Goal: Information Seeking & Learning: Learn about a topic

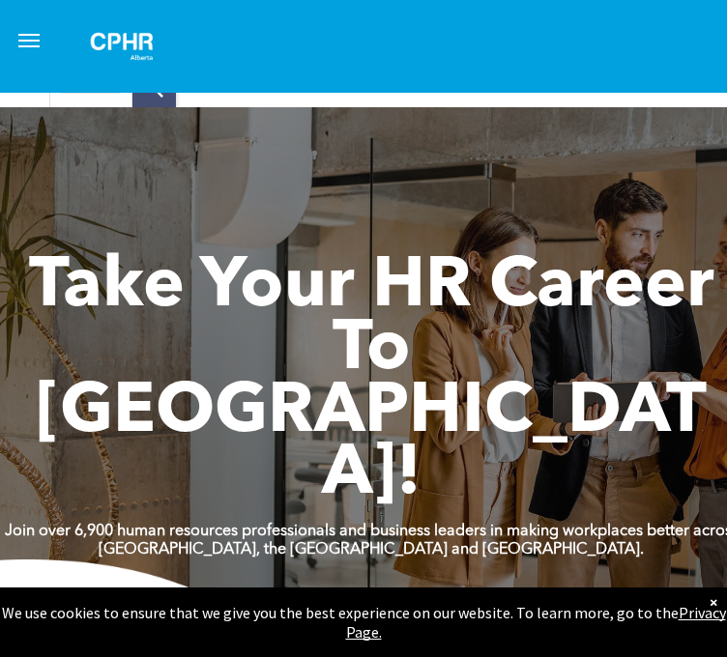
drag, startPoint x: 270, startPoint y: 188, endPoint x: 473, endPoint y: 138, distance: 210.0
click at [0, 0] on ul "| WHO WE ARE ASSOCIATION About CPHR Alberta Board of Directors Team Chapters FC…" at bounding box center [0, 0] width 0 height 0
click at [0, 0] on div "Experience Validation Assessment" at bounding box center [0, 0] width 0 height 0
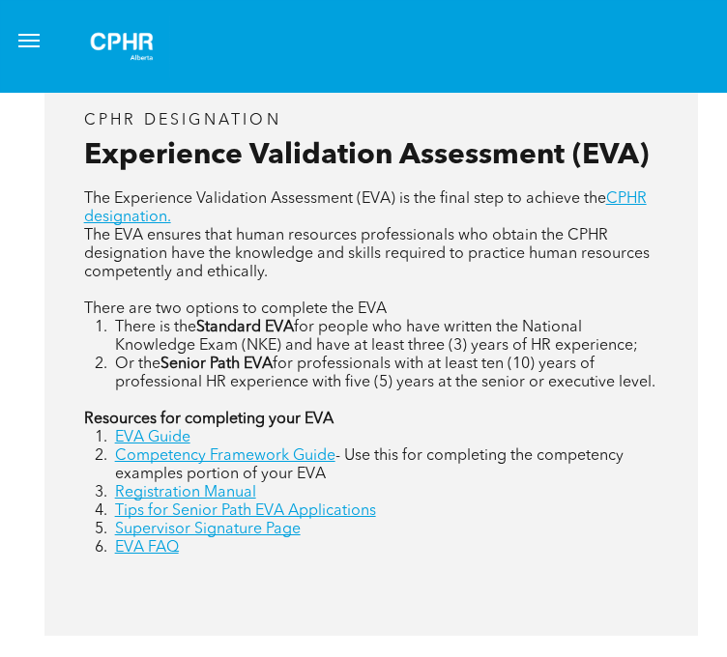
scroll to position [889, 0]
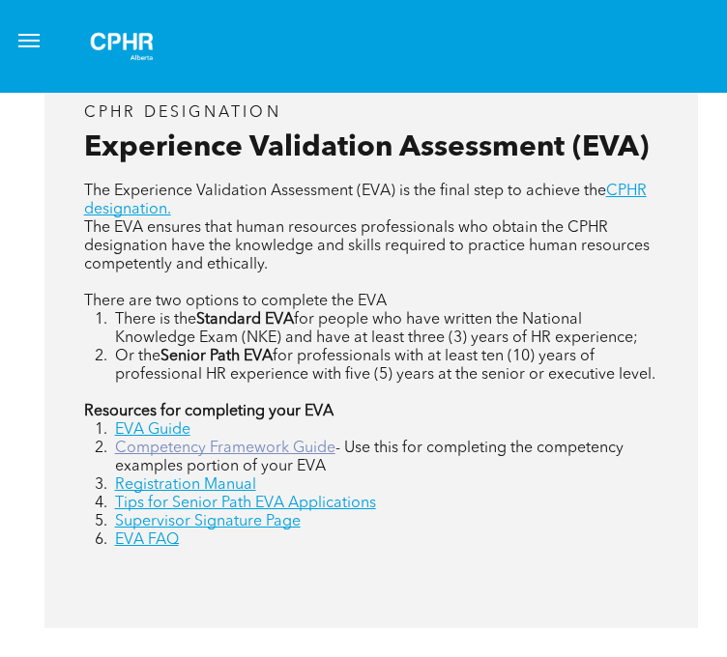
click at [335, 441] on link "Competency Framework Guide" at bounding box center [225, 448] width 220 height 15
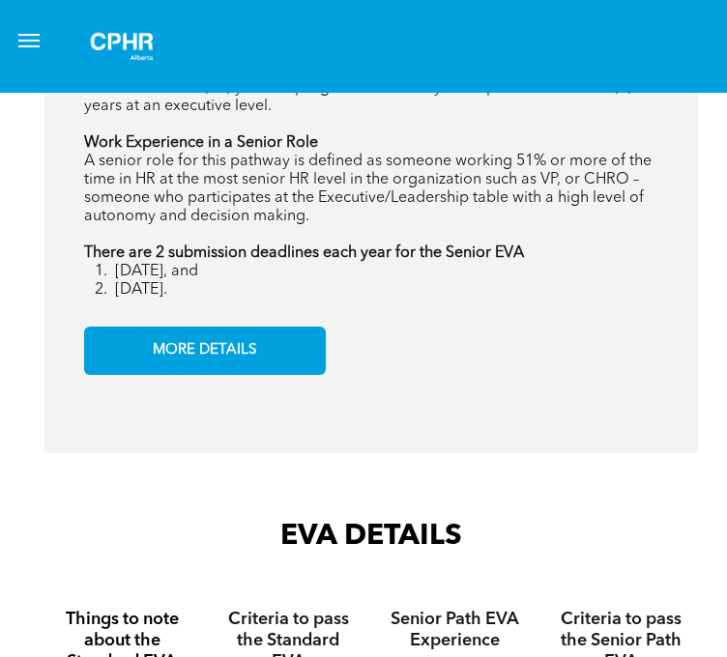
scroll to position [2667, 0]
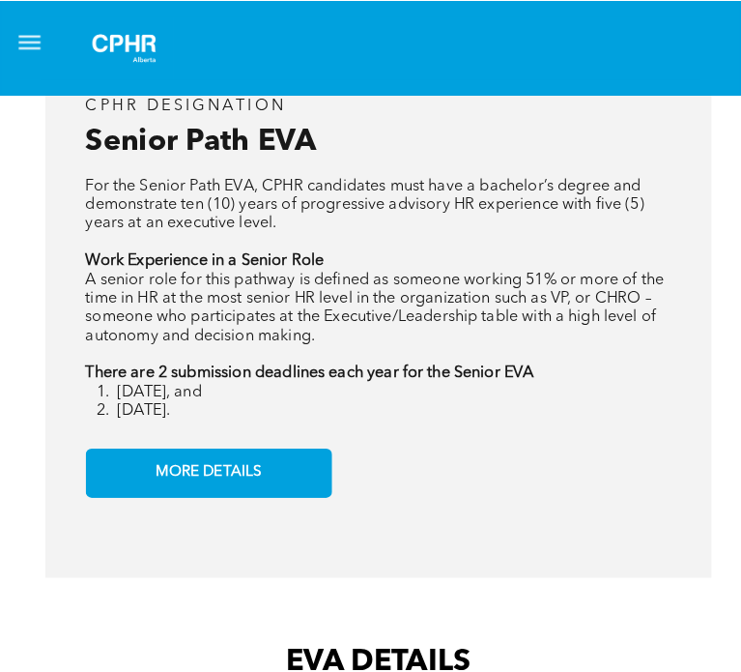
scroll to position [2559, 0]
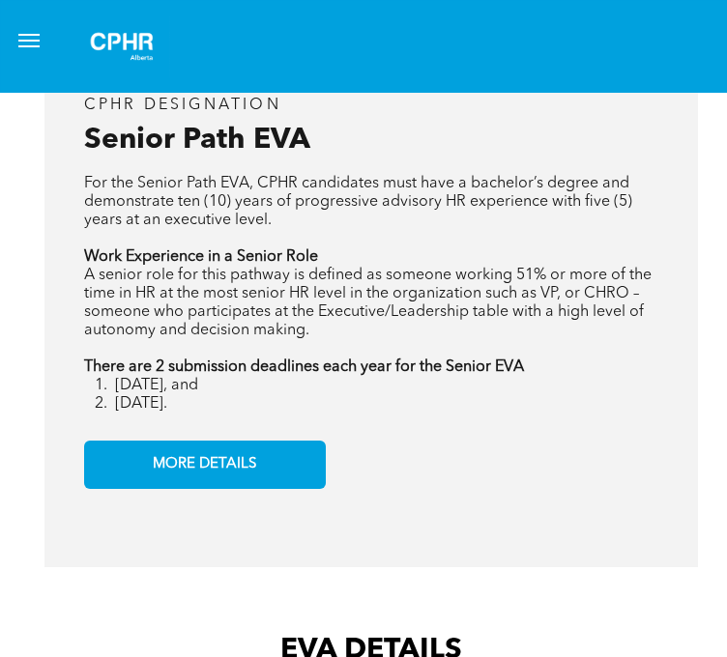
click at [40, 36] on span "menu" at bounding box center [28, 35] width 21 height 2
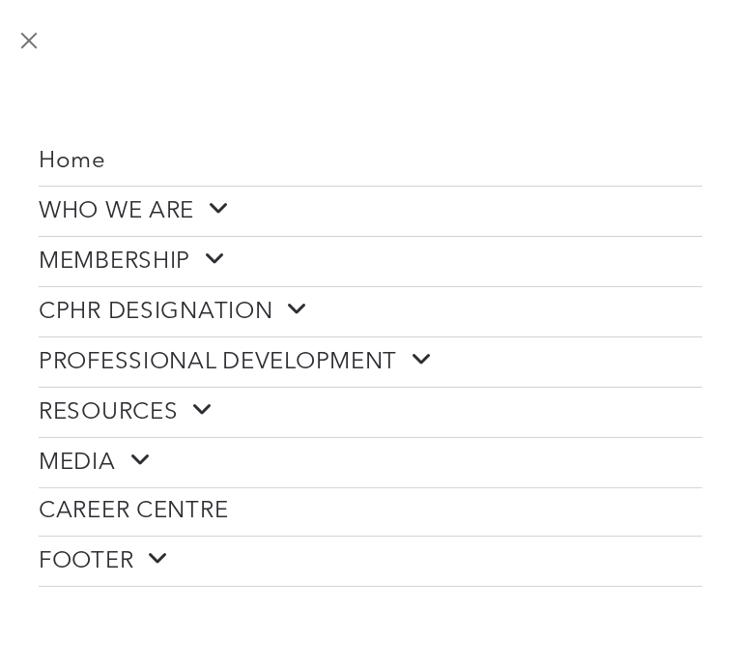
click at [322, 347] on span "PROFESSIONAL DEVELOPMENT" at bounding box center [236, 362] width 394 height 30
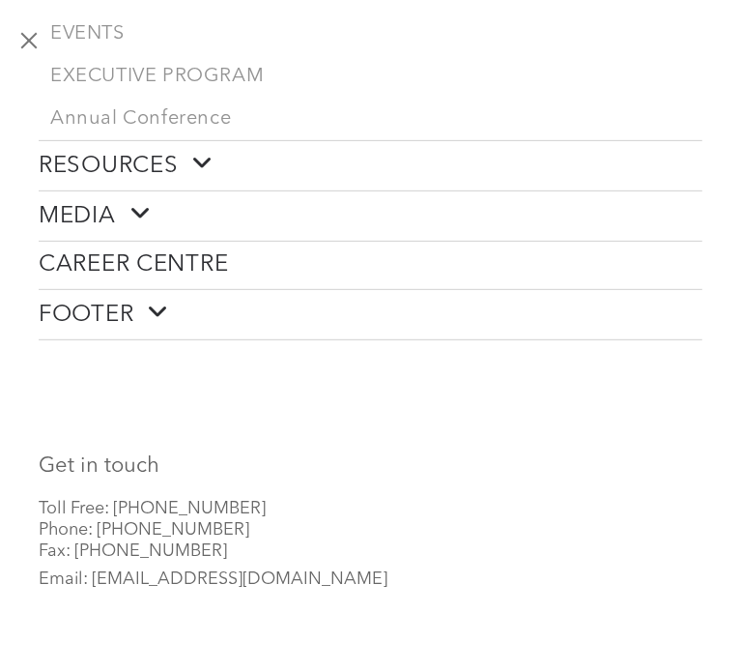
scroll to position [0, 0]
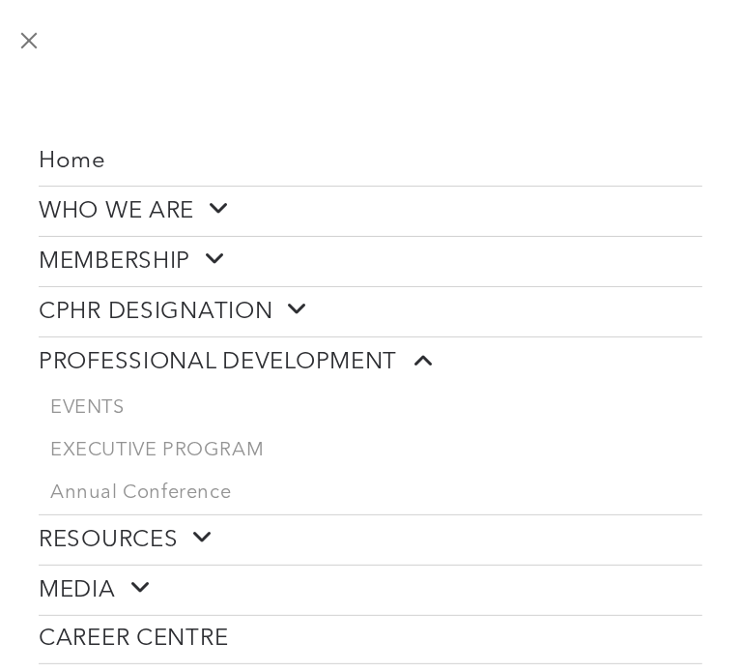
click at [200, 255] on span at bounding box center [208, 258] width 36 height 25
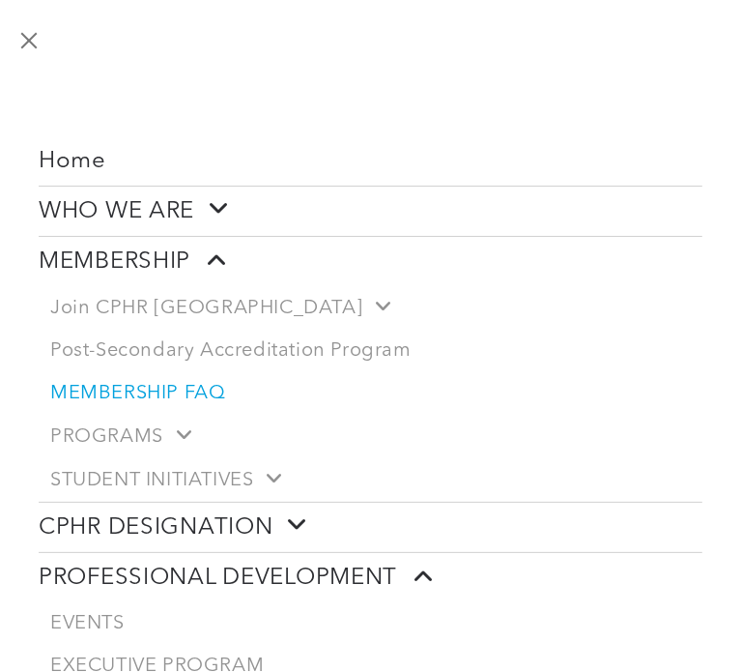
click at [179, 382] on span "MEMBERSHIP FAQ" at bounding box center [137, 393] width 175 height 23
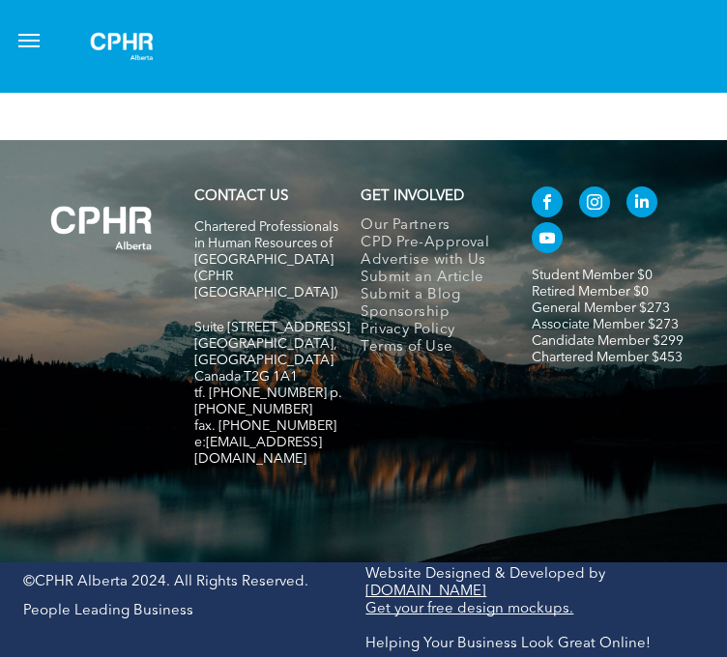
scroll to position [13349, 15]
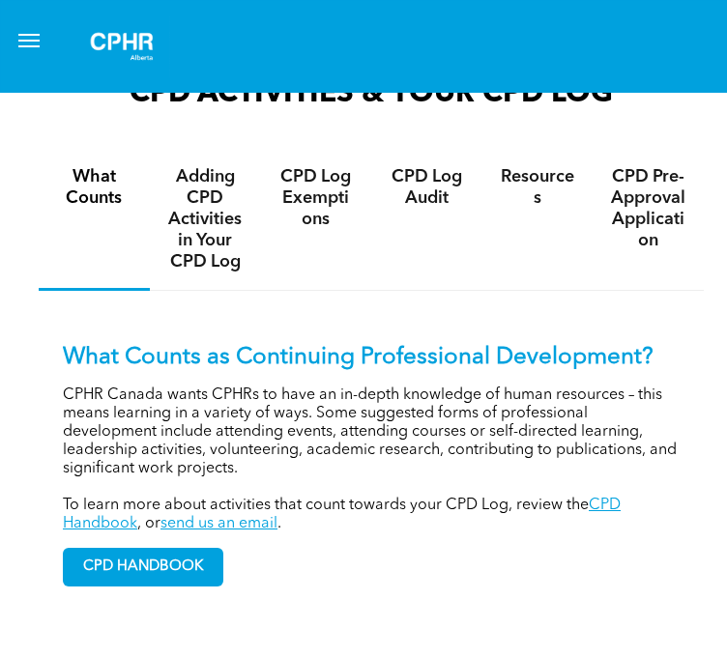
scroll to position [1445, 0]
